Goal: Task Accomplishment & Management: Manage account settings

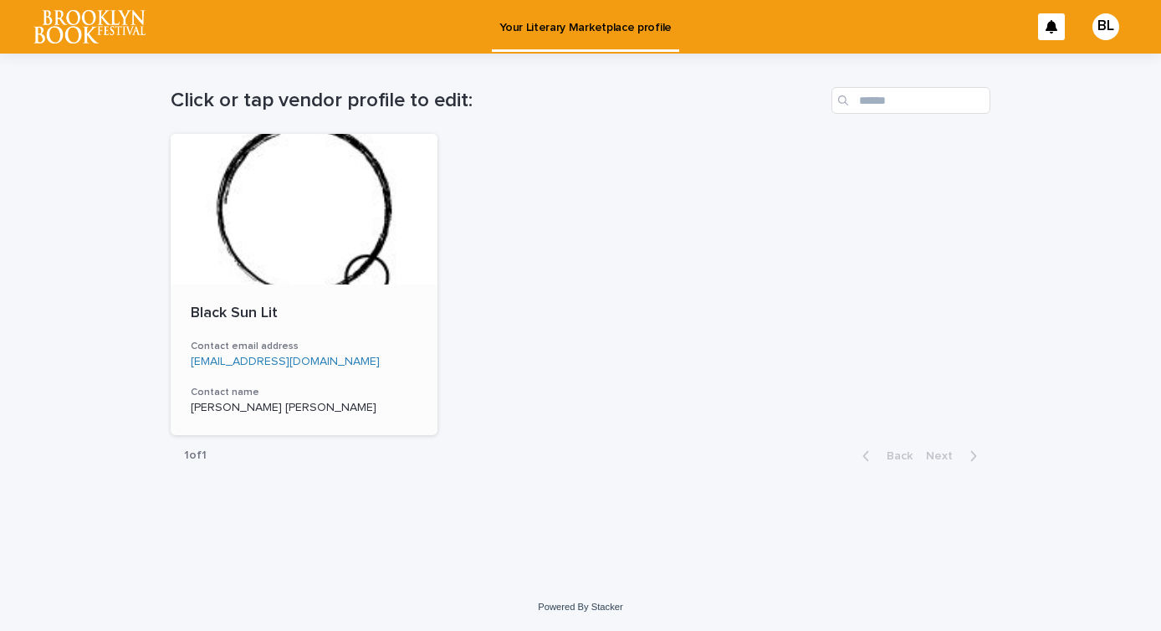
click at [303, 257] on div at bounding box center [304, 209] width 267 height 151
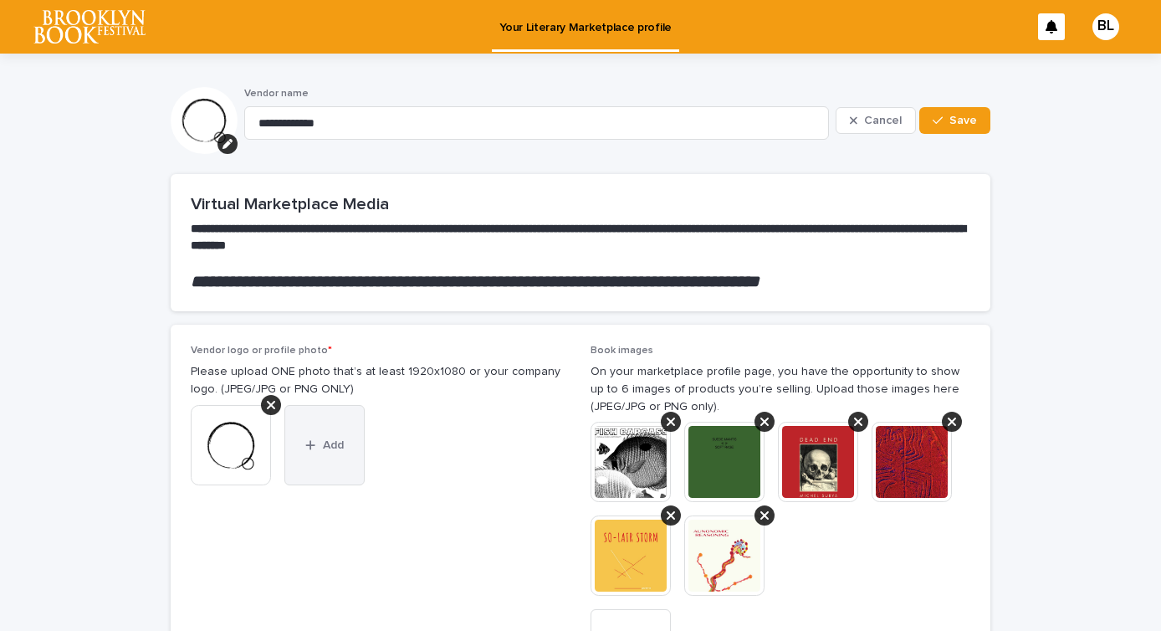
click at [327, 442] on span "Add" at bounding box center [333, 445] width 21 height 12
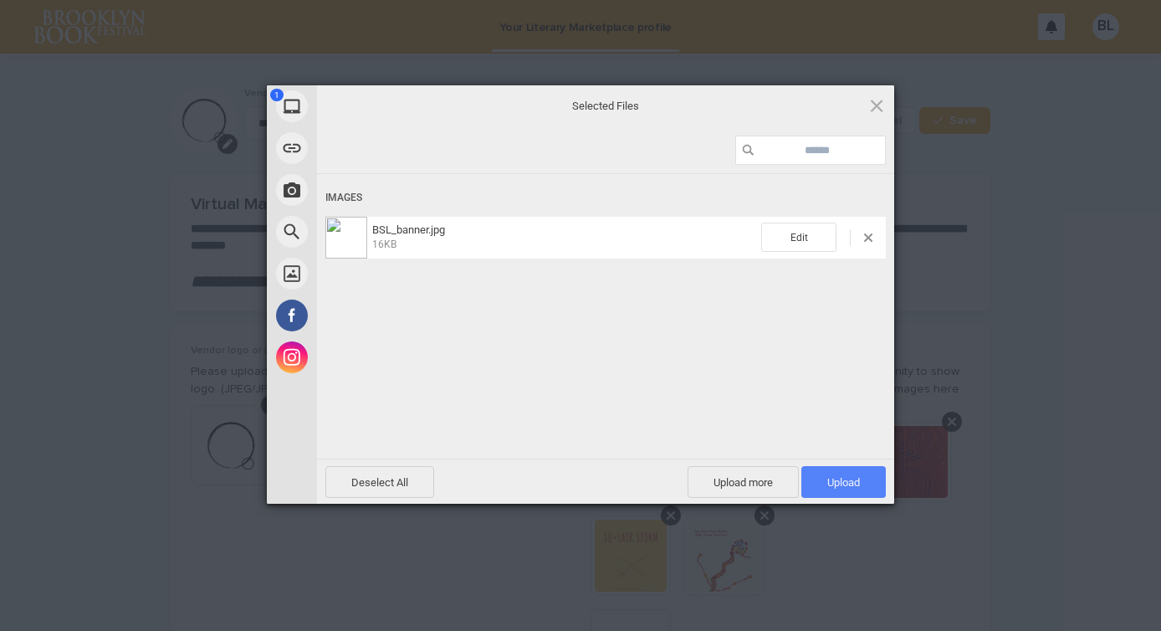
click at [825, 478] on span "Upload 1" at bounding box center [843, 482] width 84 height 32
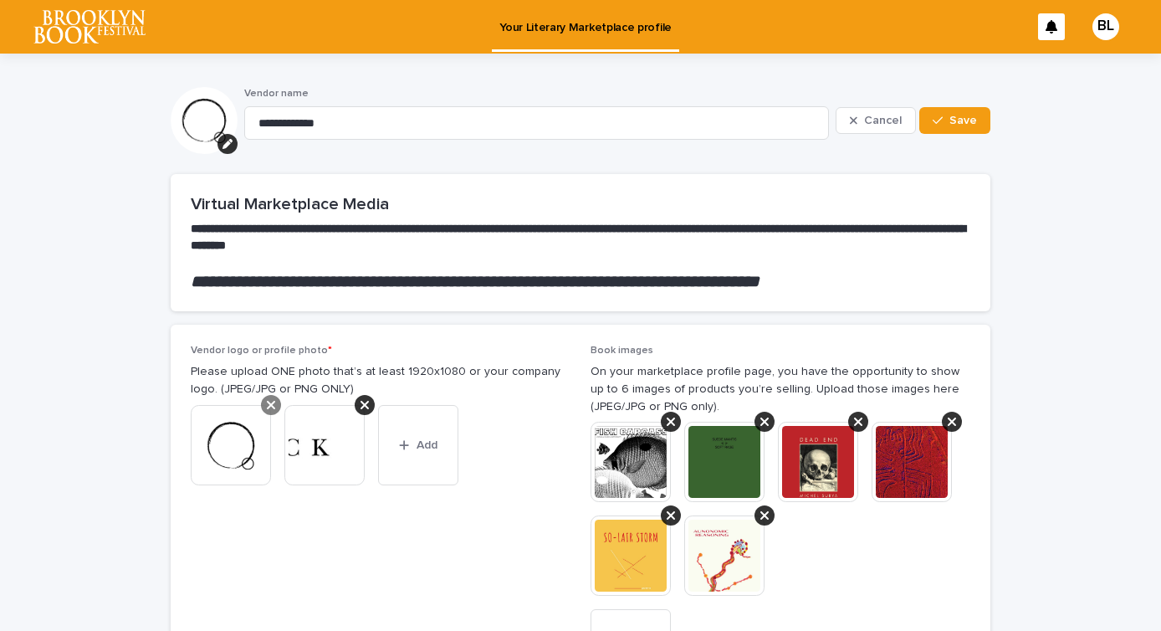
click at [273, 404] on icon at bounding box center [271, 404] width 8 height 13
click at [960, 122] on span "Save" at bounding box center [963, 121] width 28 height 12
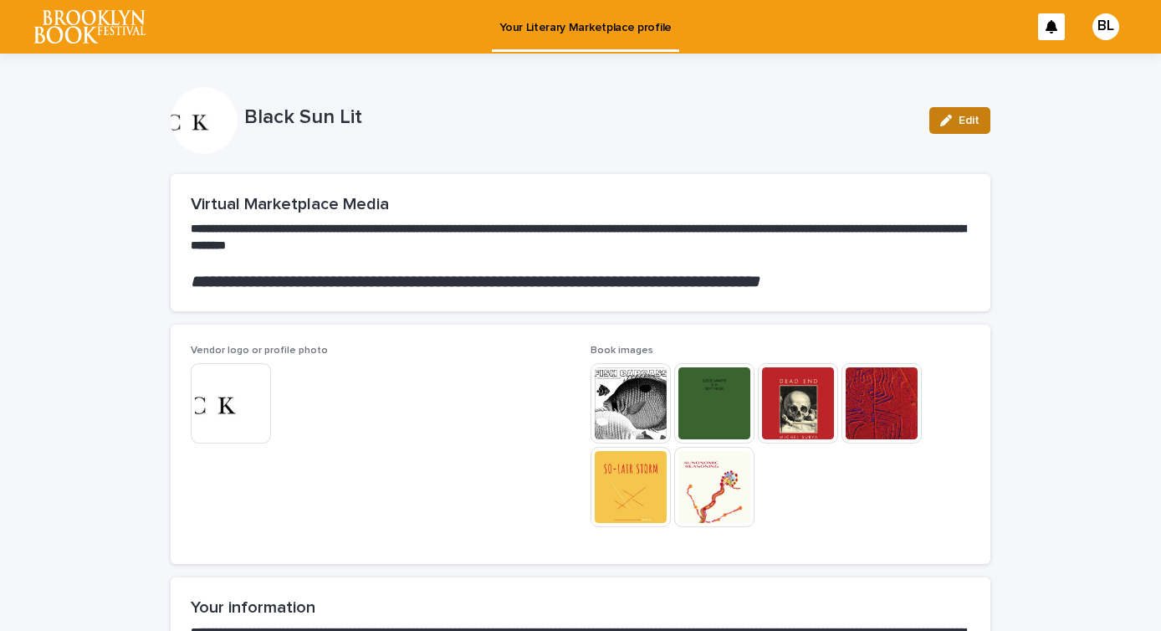
click at [965, 122] on span "Edit" at bounding box center [969, 121] width 21 height 12
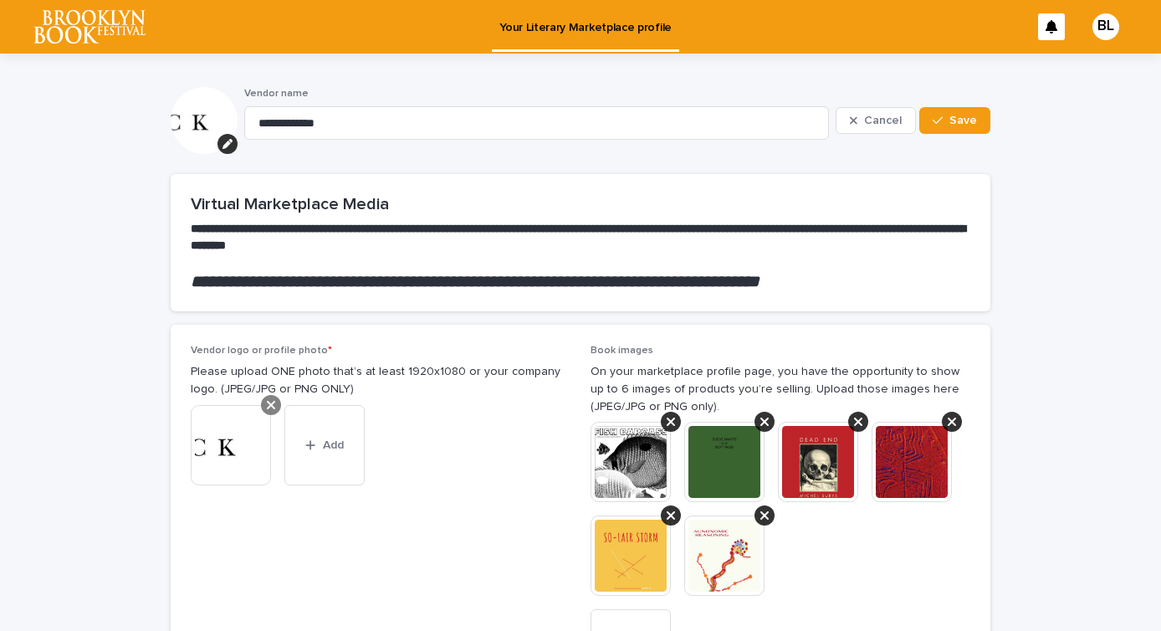
click at [268, 403] on icon at bounding box center [271, 404] width 8 height 13
click at [243, 419] on span "Add" at bounding box center [239, 418] width 21 height 12
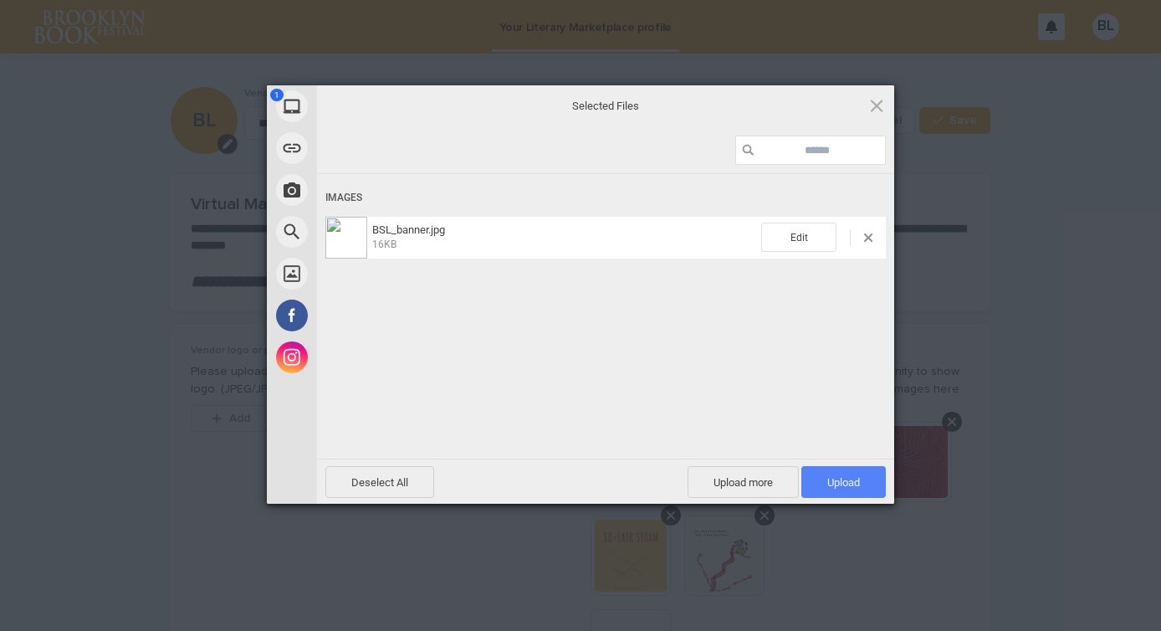
click at [841, 487] on span "Upload 1" at bounding box center [843, 482] width 33 height 13
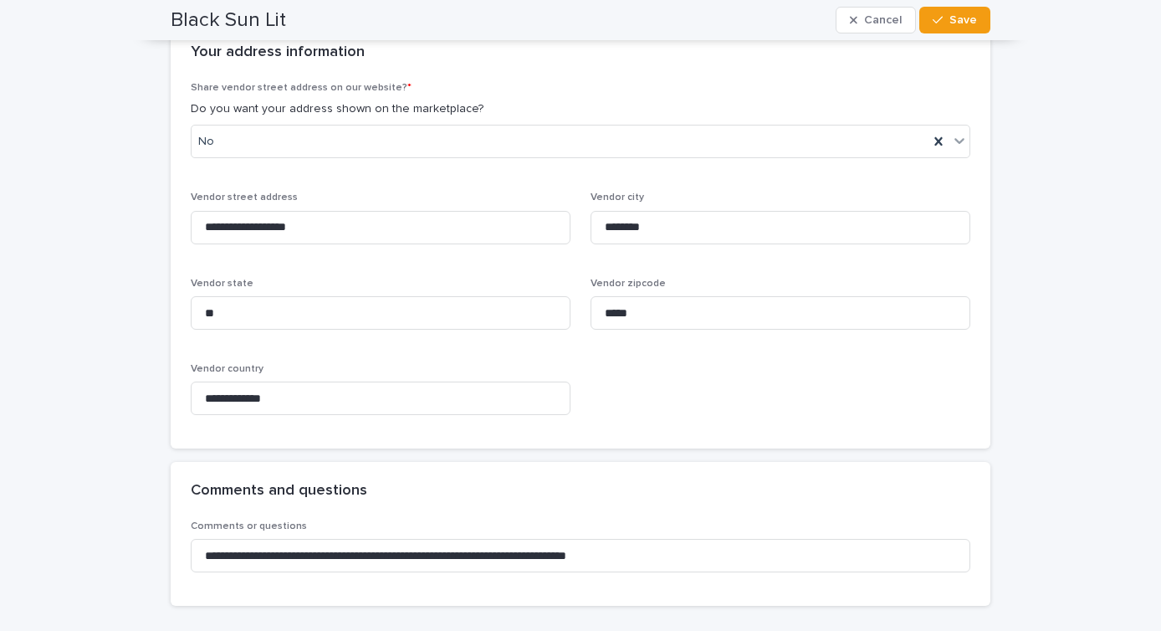
scroll to position [1700, 0]
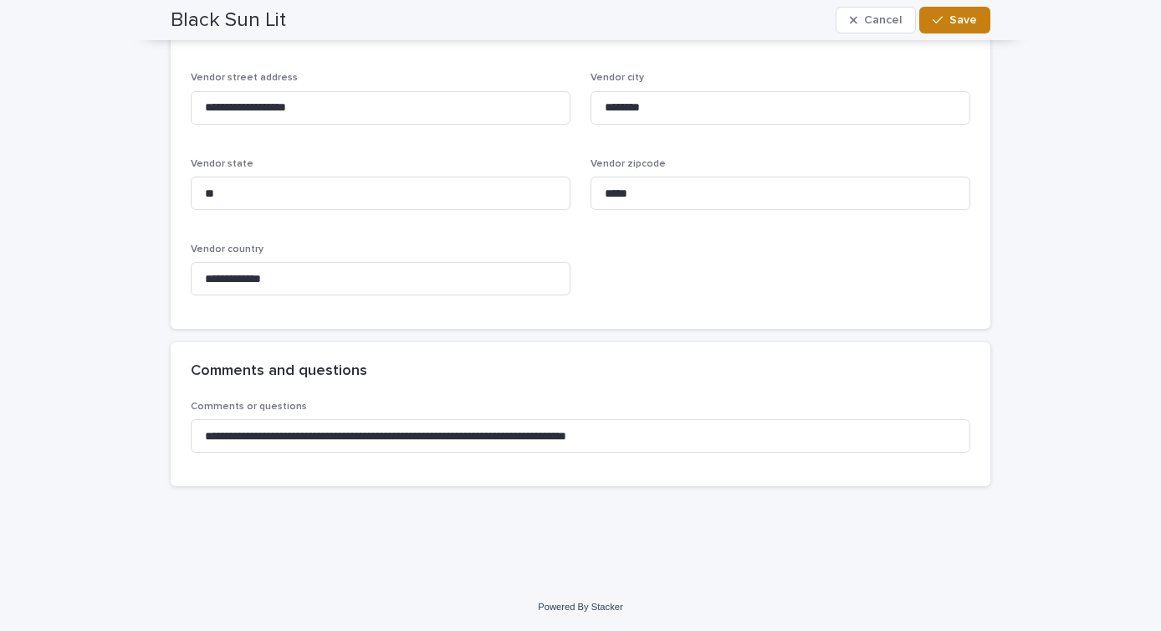
click at [949, 19] on div "button" at bounding box center [941, 20] width 17 height 12
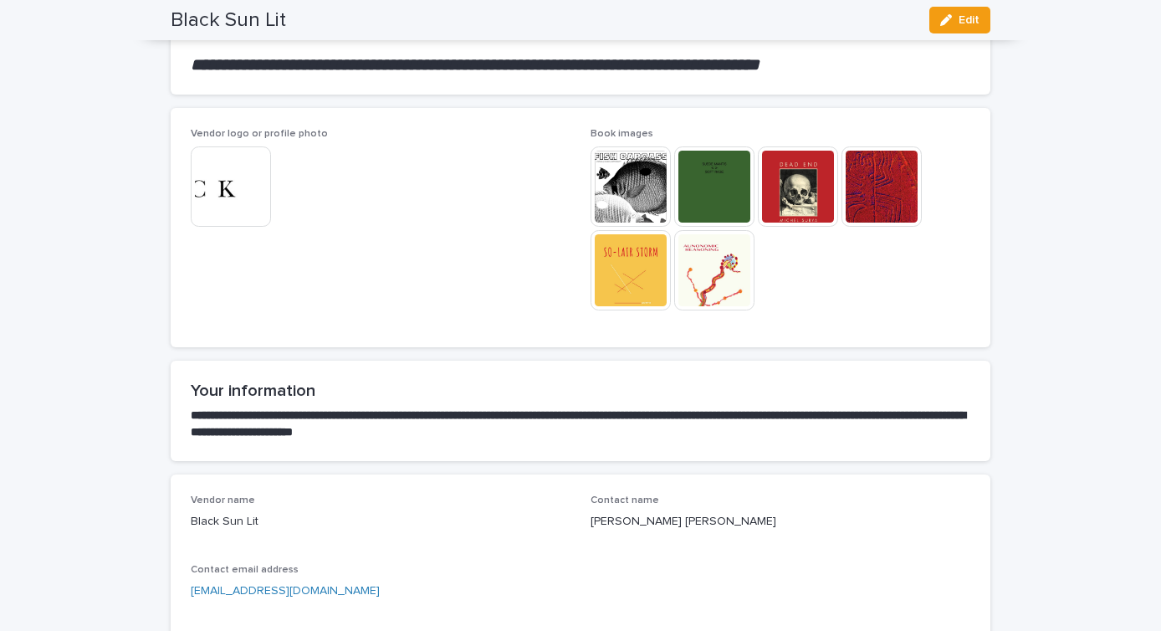
scroll to position [0, 0]
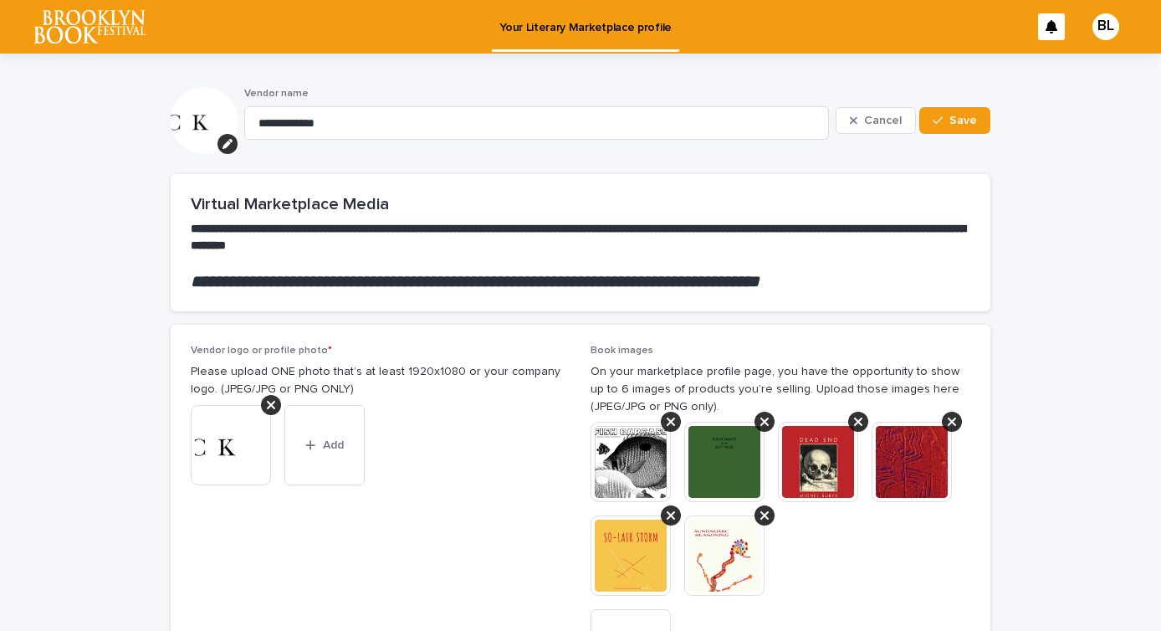
click at [114, 34] on img at bounding box center [89, 26] width 112 height 33
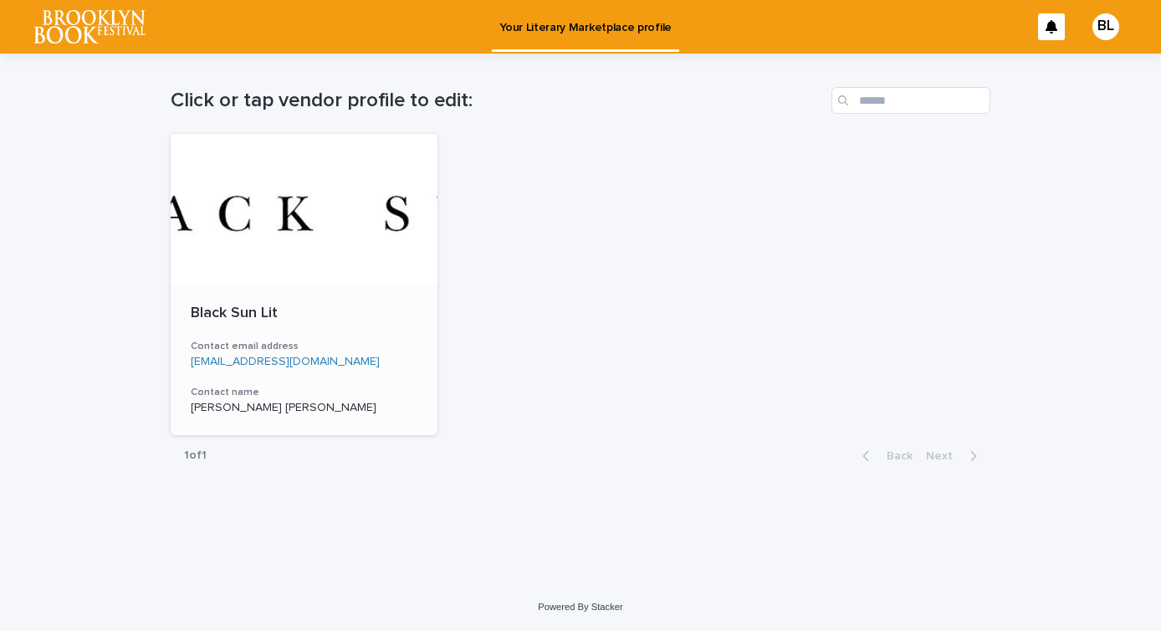
click at [318, 222] on div at bounding box center [304, 209] width 267 height 151
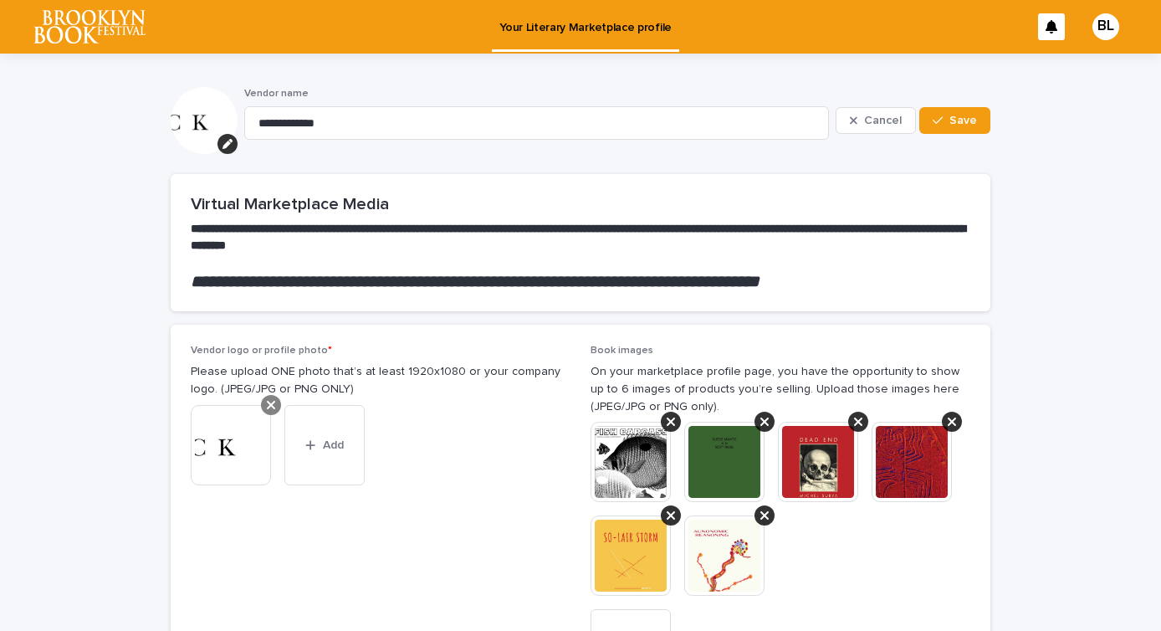
click at [275, 407] on div at bounding box center [271, 405] width 20 height 20
click at [250, 412] on button "Add" at bounding box center [231, 418] width 80 height 27
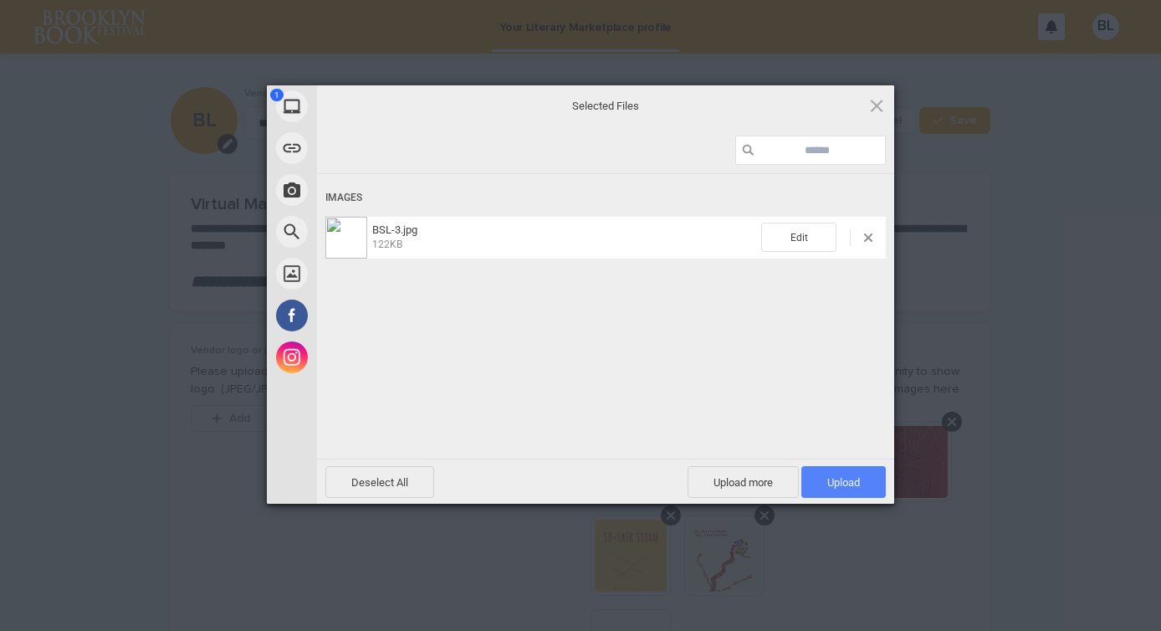
click at [863, 481] on span "Upload 1" at bounding box center [843, 482] width 84 height 32
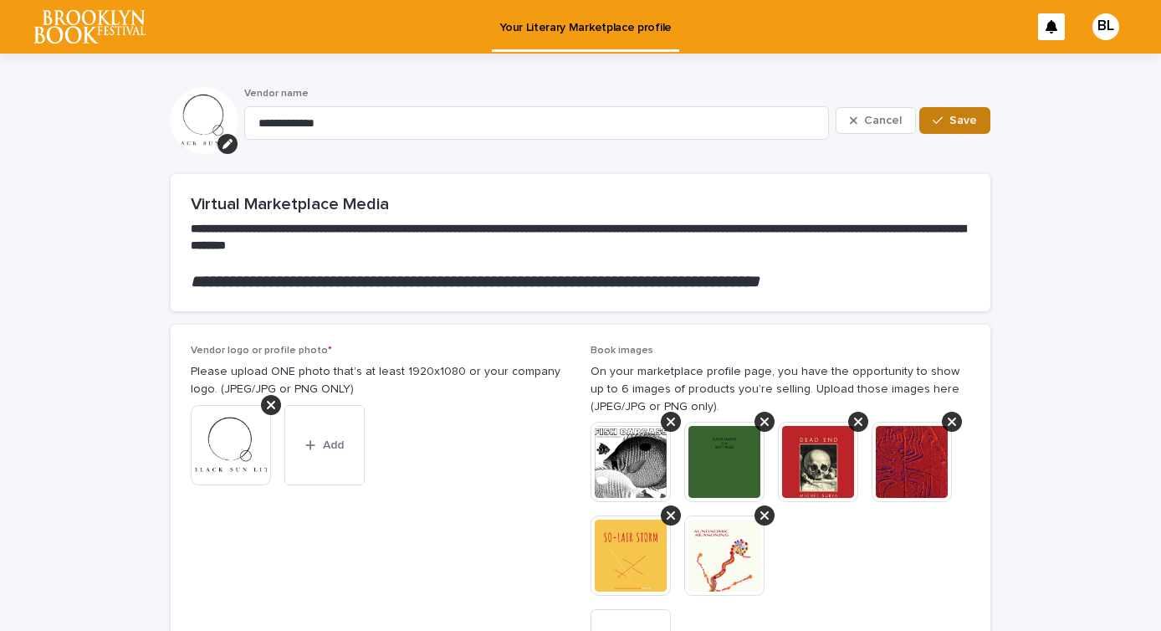
click at [969, 131] on button "Save" at bounding box center [954, 120] width 71 height 27
